Goal: Task Accomplishment & Management: Complete application form

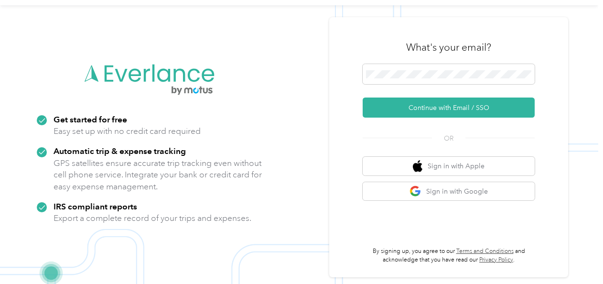
scroll to position [31, 0]
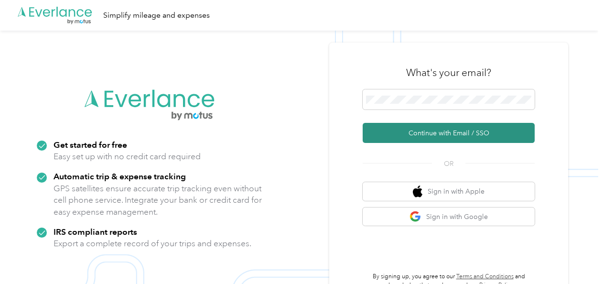
click at [451, 132] on button "Continue with Email / SSO" at bounding box center [449, 133] width 172 height 20
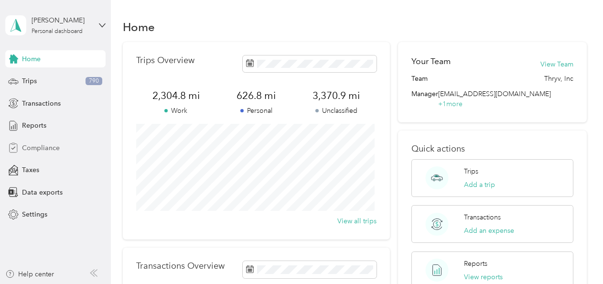
click at [36, 143] on span "Compliance" at bounding box center [41, 148] width 38 height 10
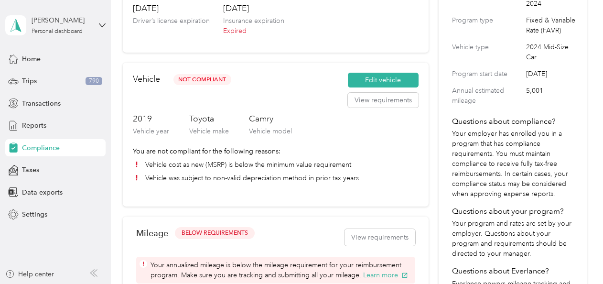
scroll to position [138, 0]
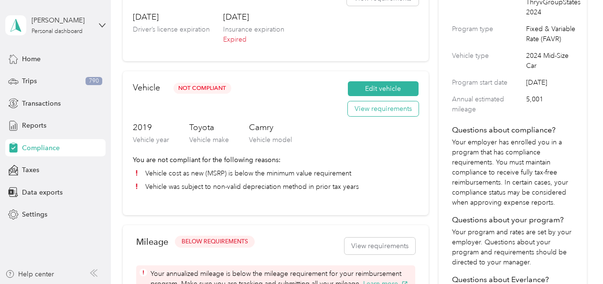
click at [379, 109] on button "View requirements" at bounding box center [383, 108] width 71 height 15
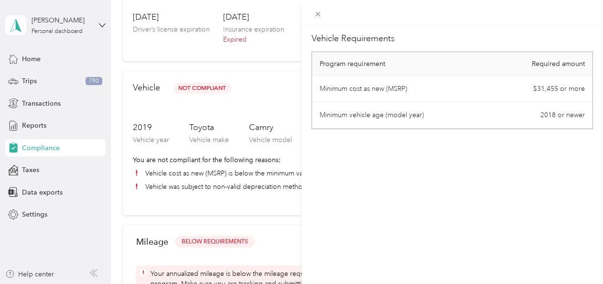
click at [401, 187] on div "Vehicle Requirements Program requirement Required amount Minimum cost as new (M…" at bounding box center [453, 167] width 302 height 284
click at [217, 98] on div "Vehicle Requirements Program requirement Required amount Minimum cost as new (M…" at bounding box center [301, 142] width 603 height 284
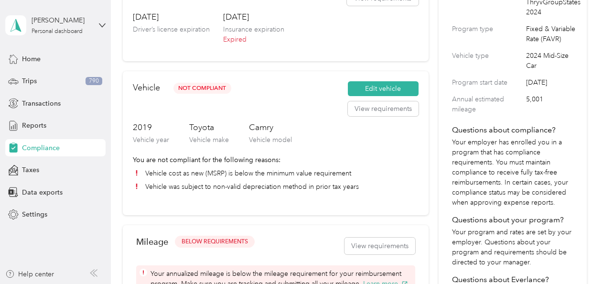
click at [354, 160] on p "You are not compliant for the following reasons:" at bounding box center [276, 160] width 286 height 10
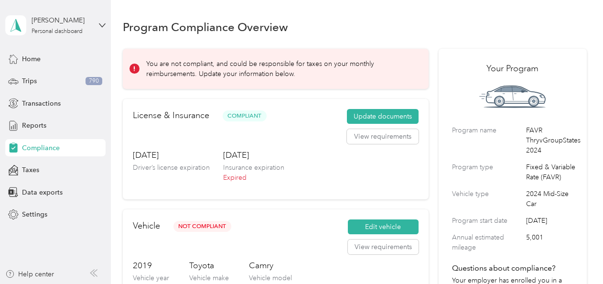
scroll to position [27, 0]
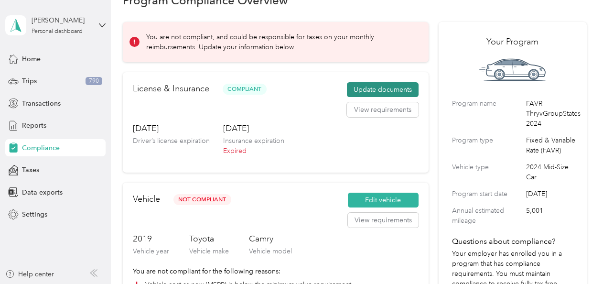
click at [372, 89] on button "Update documents" at bounding box center [383, 89] width 72 height 15
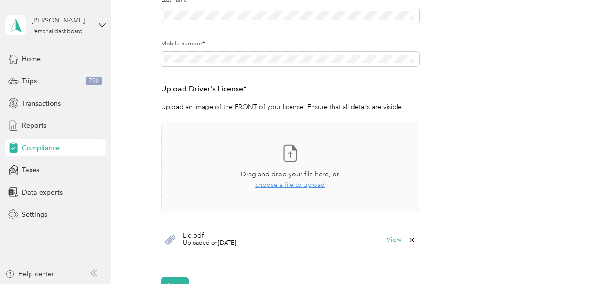
scroll to position [197, 0]
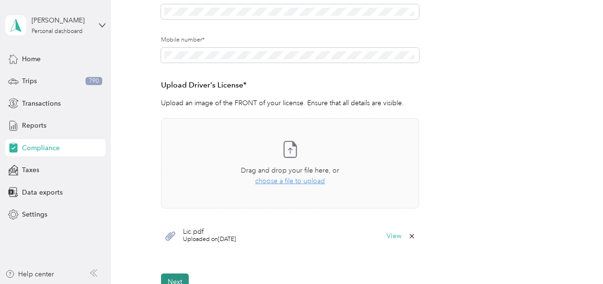
click at [174, 277] on button "Next" at bounding box center [175, 281] width 28 height 17
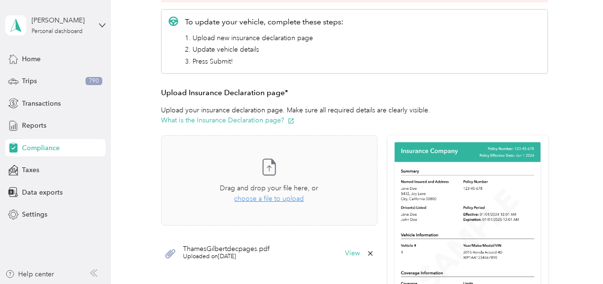
scroll to position [180, 0]
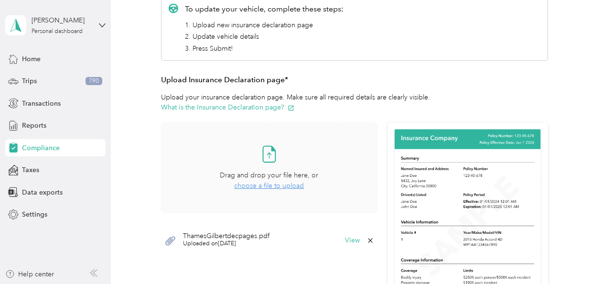
click at [265, 183] on span "choose a file to upload" at bounding box center [269, 186] width 70 height 8
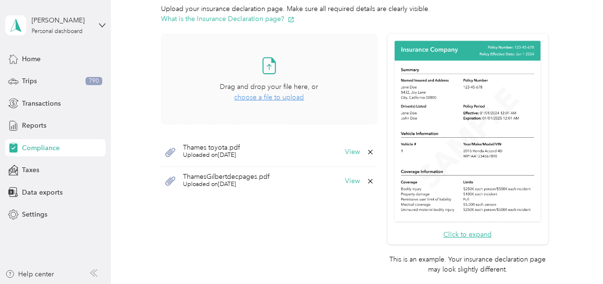
scroll to position [267, 0]
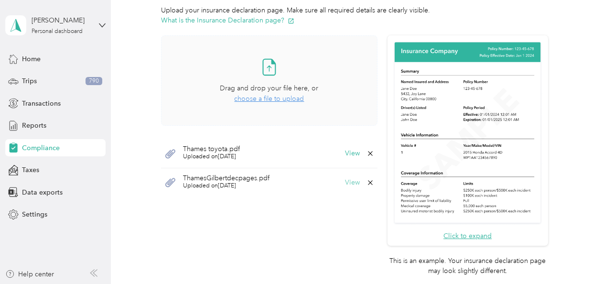
click at [350, 183] on button "View" at bounding box center [352, 182] width 15 height 7
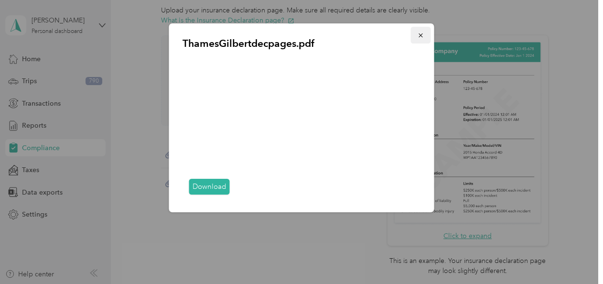
click at [424, 33] on icon "button" at bounding box center [421, 35] width 7 height 7
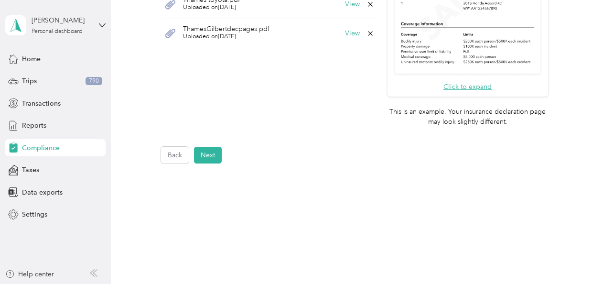
scroll to position [434, 0]
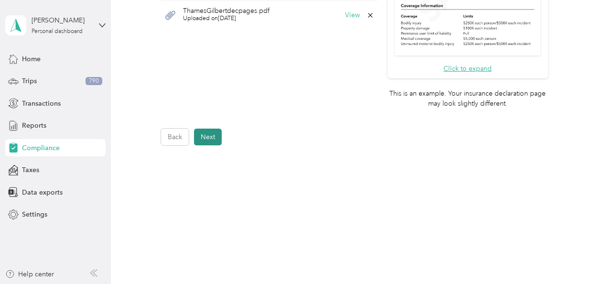
click at [204, 136] on button "Next" at bounding box center [208, 137] width 28 height 17
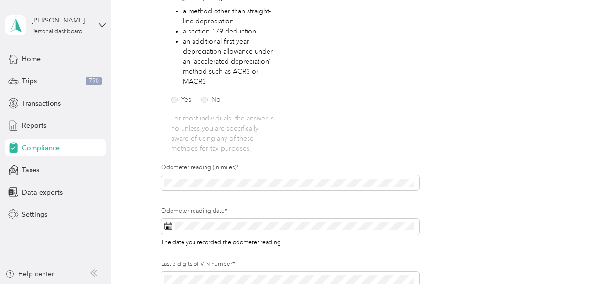
scroll to position [397, 0]
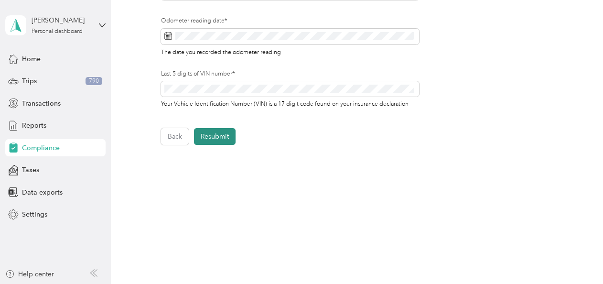
click at [222, 135] on button "Resubmit" at bounding box center [215, 136] width 42 height 17
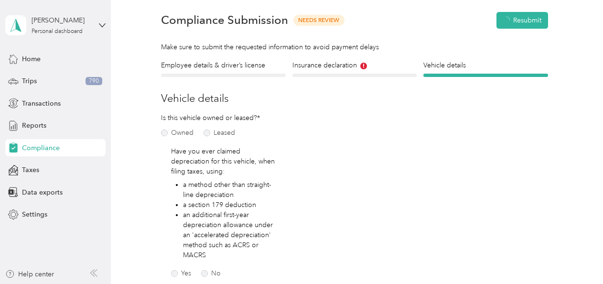
scroll to position [11, 0]
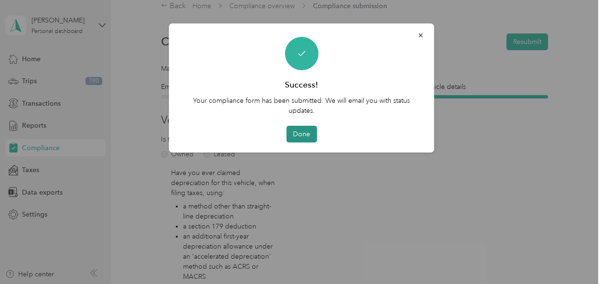
click at [301, 133] on button "Done" at bounding box center [301, 134] width 31 height 17
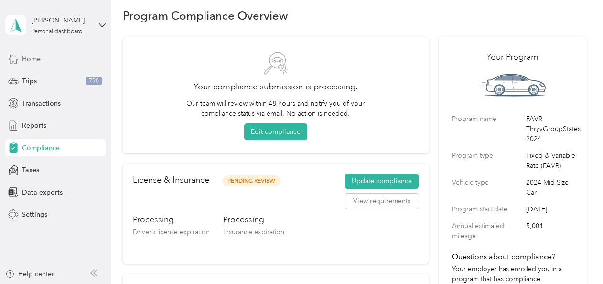
click at [32, 56] on span "Home" at bounding box center [31, 59] width 19 height 10
